Goal: Check status: Check status

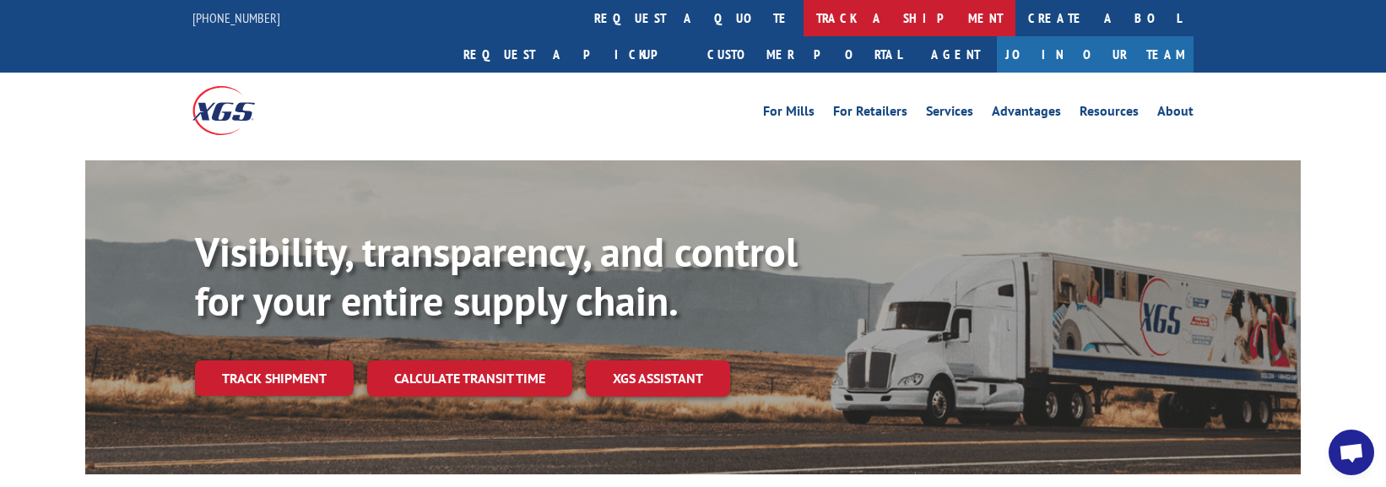
click at [803, 22] on link "track a shipment" at bounding box center [909, 18] width 212 height 36
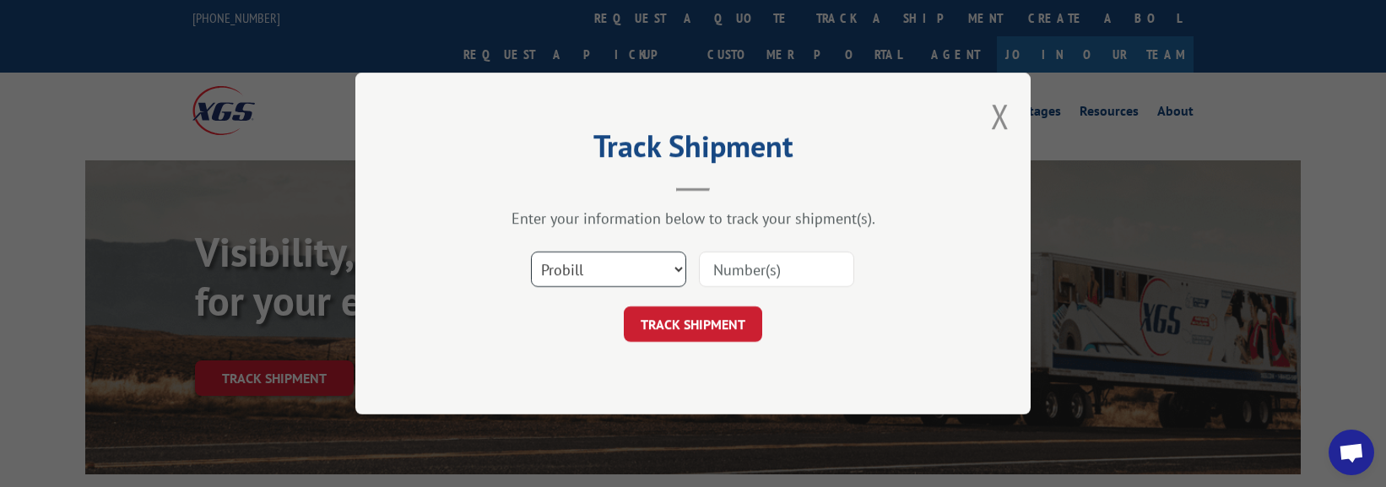
click at [615, 266] on select "Select category... Probill BOL PO" at bounding box center [608, 268] width 155 height 35
select select "po"
click at [531, 251] on select "Select category... Probill BOL PO" at bounding box center [608, 268] width 155 height 35
click at [722, 325] on button "TRACK SHIPMENT" at bounding box center [693, 323] width 138 height 35
click at [801, 267] on input at bounding box center [776, 268] width 155 height 35
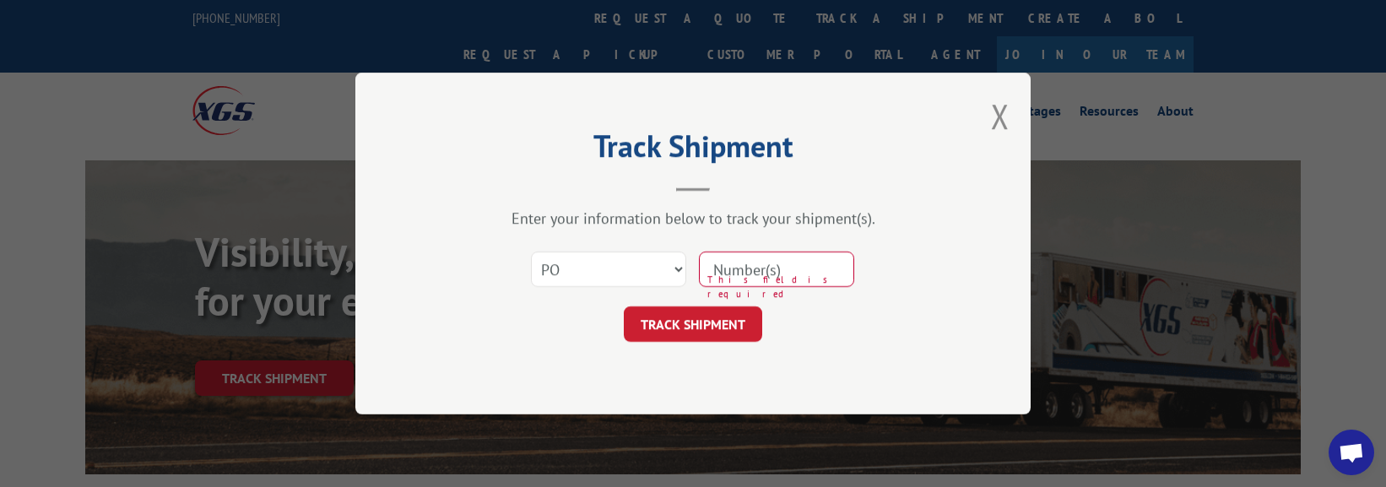
paste input "5080937082"
type input "5080937082"
click at [624, 306] on button "TRACK SHIPMENT" at bounding box center [693, 323] width 138 height 35
click at [688, 326] on button "TRACK SHIPMENT" at bounding box center [693, 323] width 138 height 35
click at [697, 326] on button "TRACK SHIPMENT" at bounding box center [693, 323] width 138 height 35
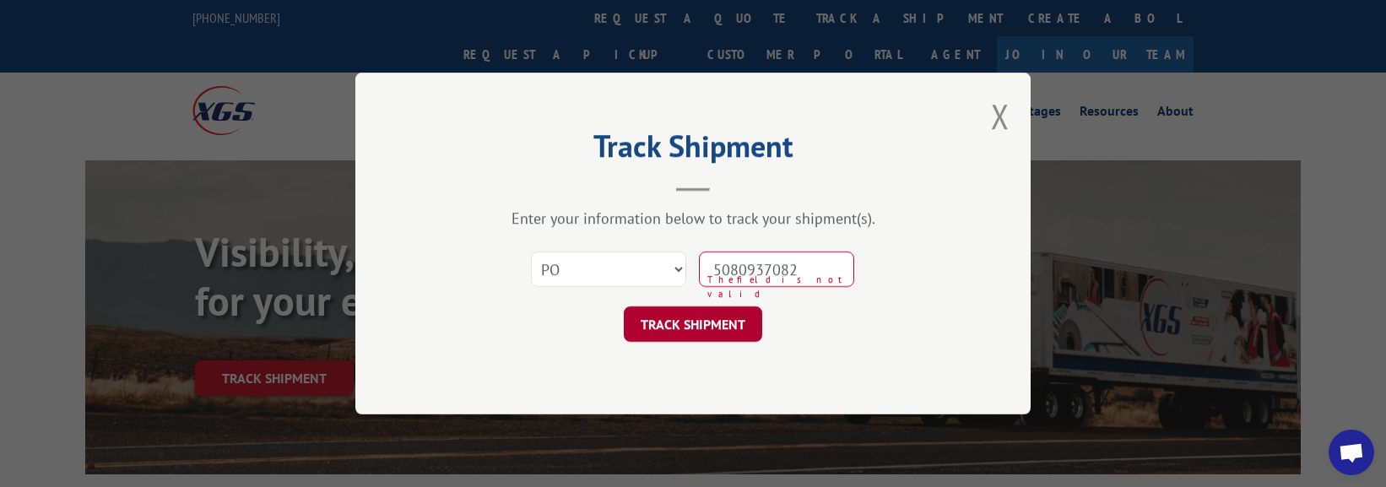
click at [624, 306] on button "TRACK SHIPMENT" at bounding box center [693, 323] width 138 height 35
drag, startPoint x: 815, startPoint y: 287, endPoint x: 693, endPoint y: 273, distance: 123.1
click at [693, 273] on div "Select category... Probill BOL PO 5080937082 The field is not valid" at bounding box center [693, 269] width 506 height 56
click at [759, 266] on input at bounding box center [776, 268] width 155 height 35
paste input "34440056"
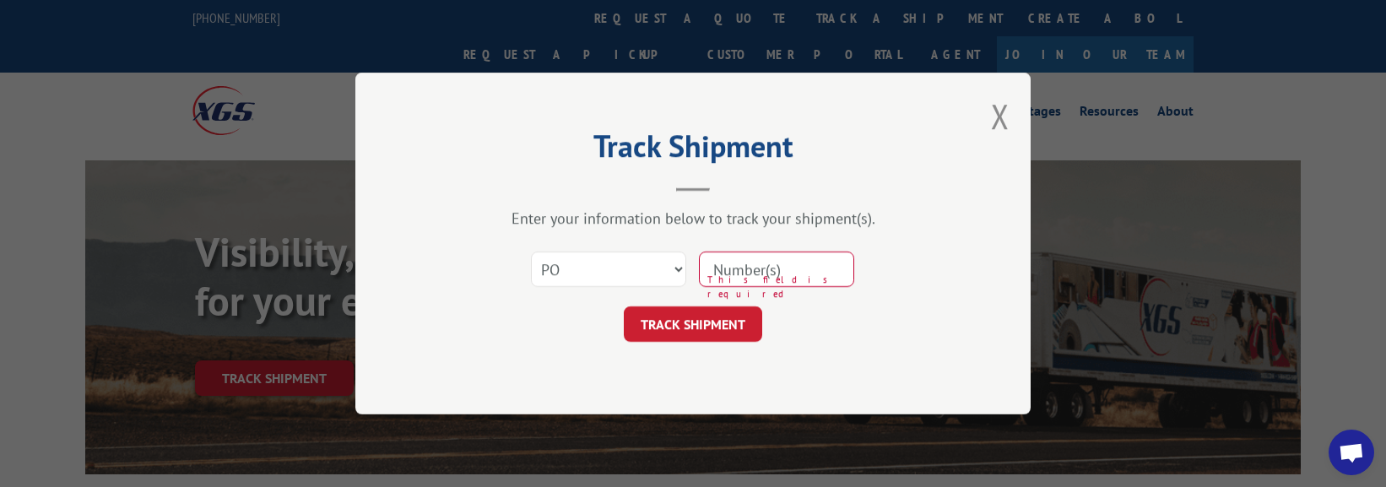
type input "34440056"
click button "TRACK SHIPMENT" at bounding box center [693, 323] width 138 height 35
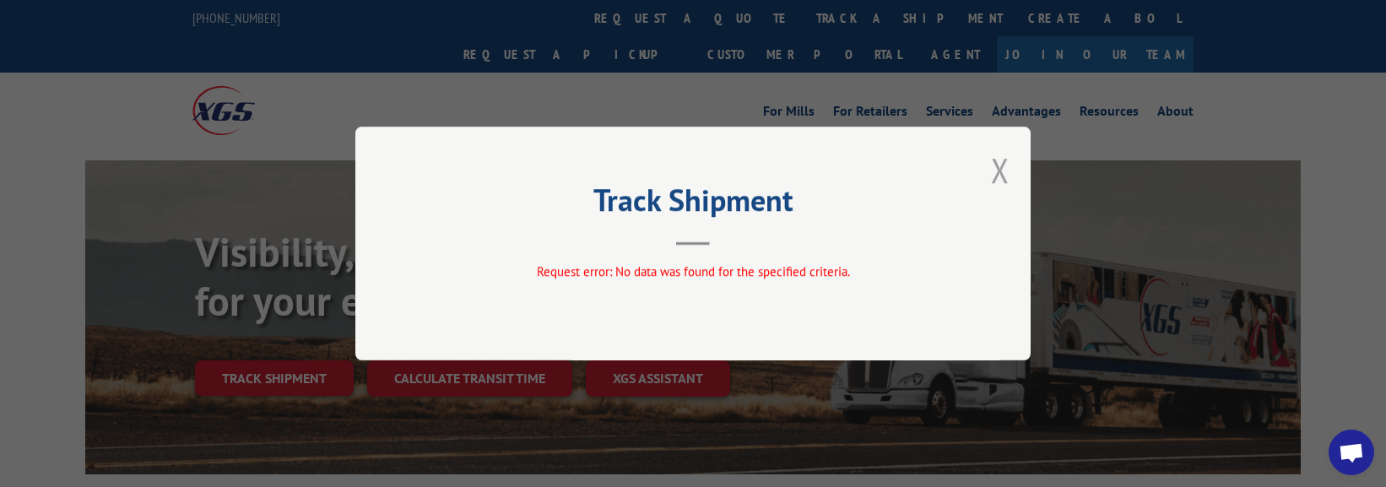
click at [992, 164] on button "Close modal" at bounding box center [1000, 170] width 19 height 45
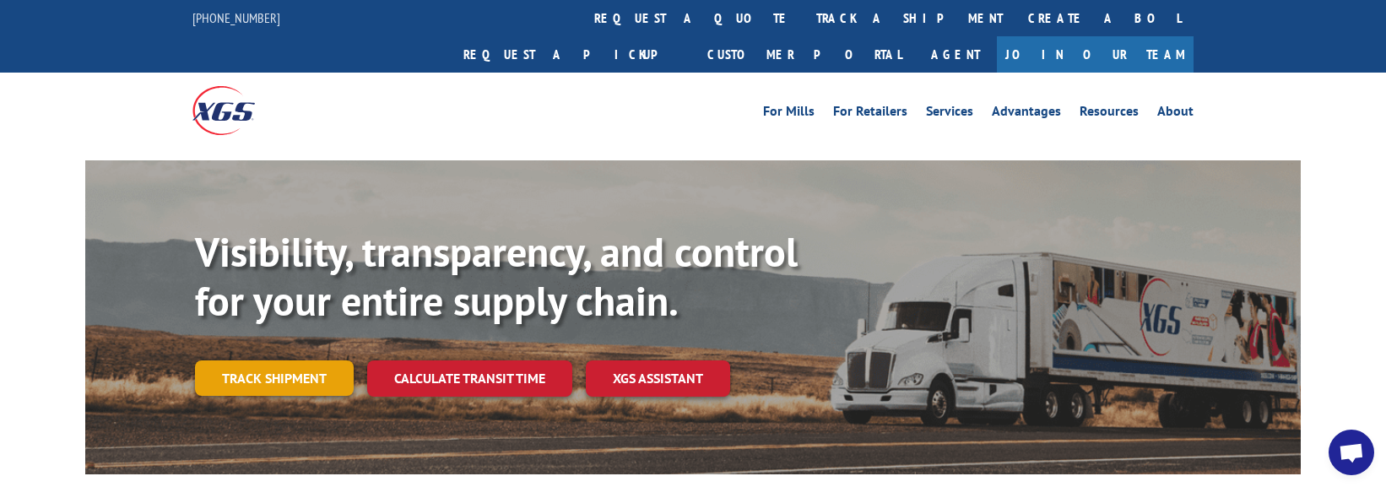
click at [292, 360] on link "Track shipment" at bounding box center [274, 377] width 159 height 35
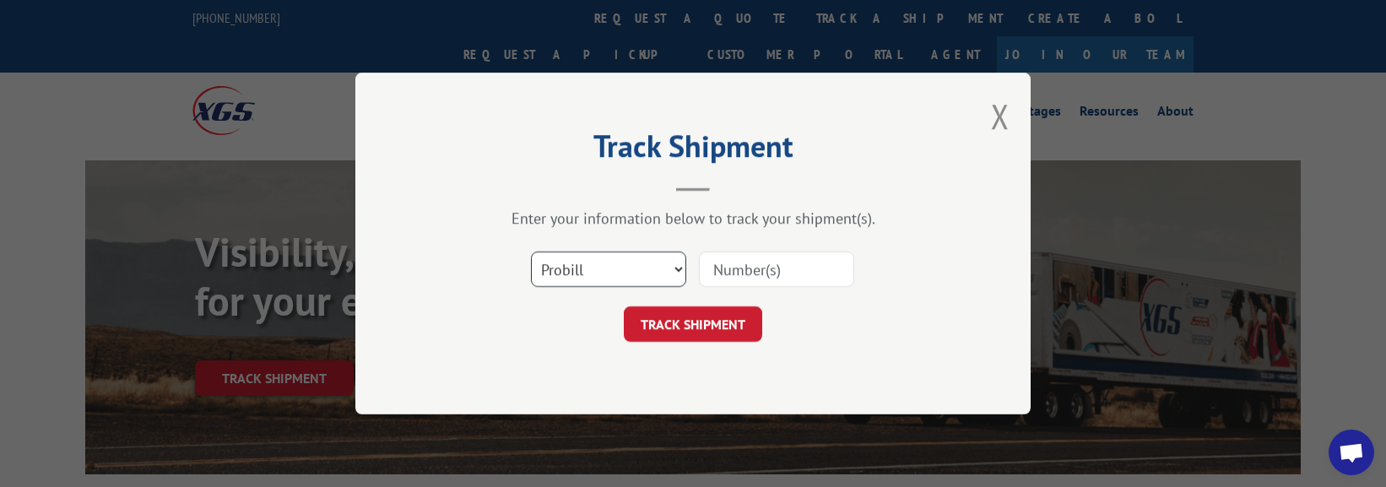
click at [672, 274] on select "Select category... Probill BOL PO" at bounding box center [608, 268] width 155 height 35
select select "bol"
click at [531, 251] on select "Select category... Probill BOL PO" at bounding box center [608, 268] width 155 height 35
click at [737, 275] on input at bounding box center [776, 268] width 155 height 35
click at [747, 263] on input at bounding box center [776, 268] width 155 height 35
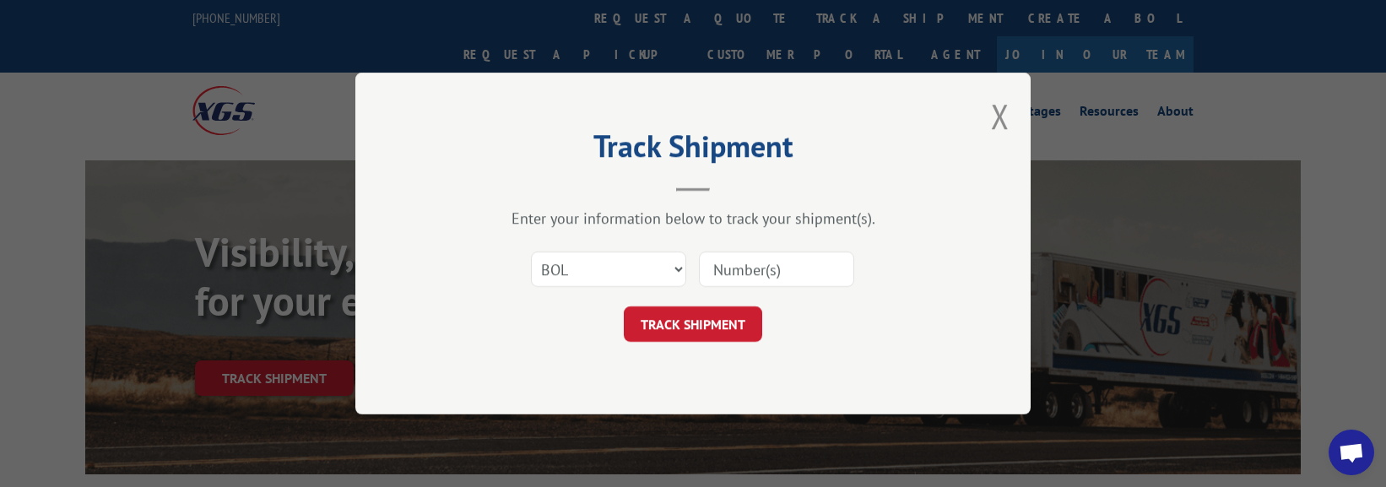
paste input "5607045"
type input "5607045"
click button "TRACK SHIPMENT" at bounding box center [693, 323] width 138 height 35
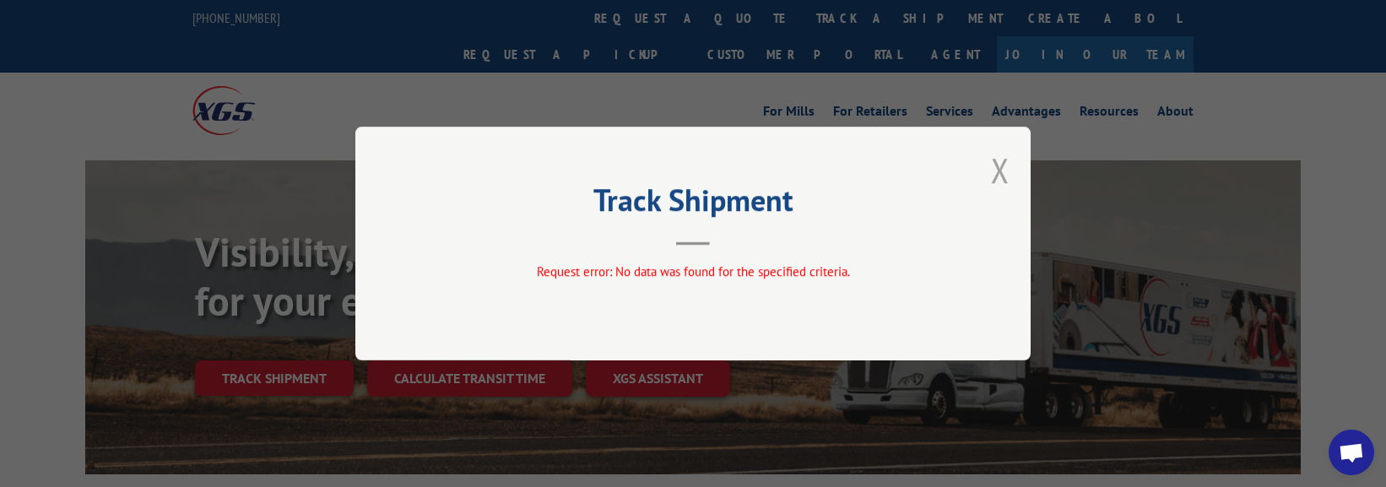
click at [1006, 177] on button "Close modal" at bounding box center [1000, 170] width 19 height 45
